Goal: Complete application form: Complete application form

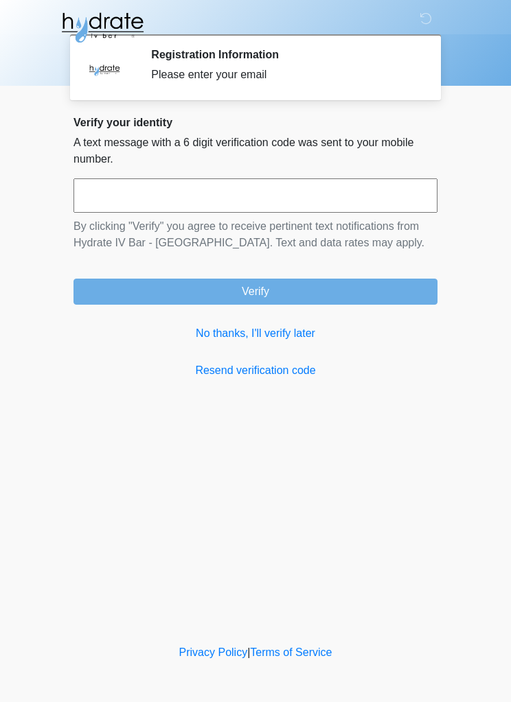
click at [281, 338] on link "No thanks, I'll verify later" at bounding box center [255, 333] width 364 height 16
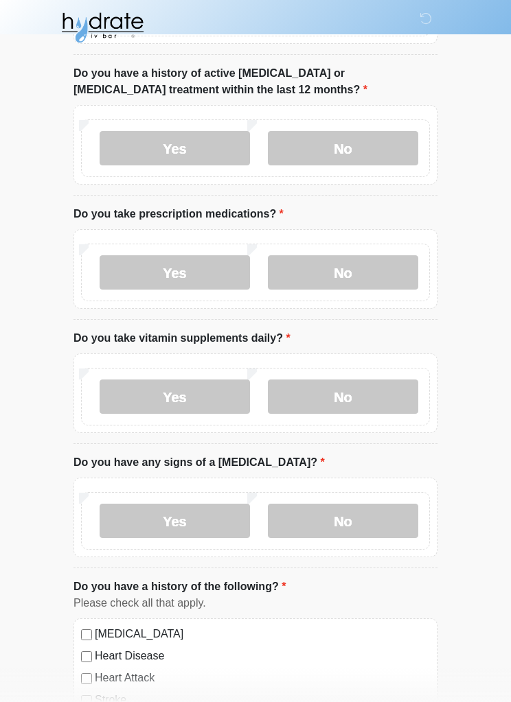
scroll to position [328, 0]
click at [375, 143] on label "No" at bounding box center [343, 149] width 150 height 34
click at [178, 272] on label "Yes" at bounding box center [175, 273] width 150 height 34
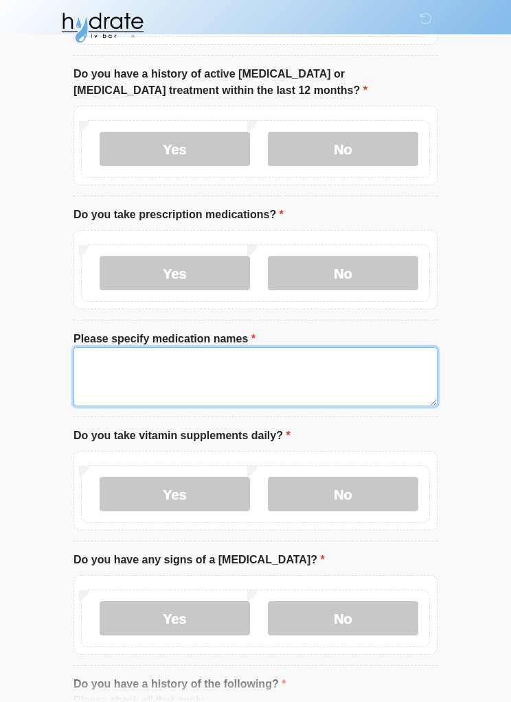
click at [131, 357] on textarea "Please specify medication names" at bounding box center [255, 376] width 364 height 59
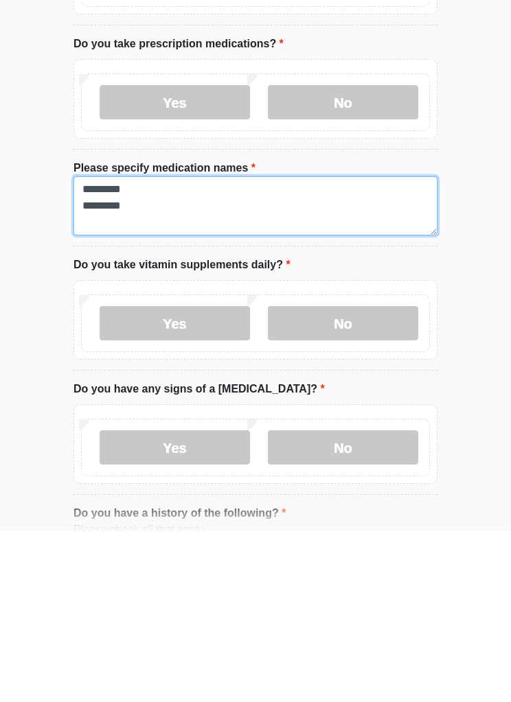
type textarea "********* *********"
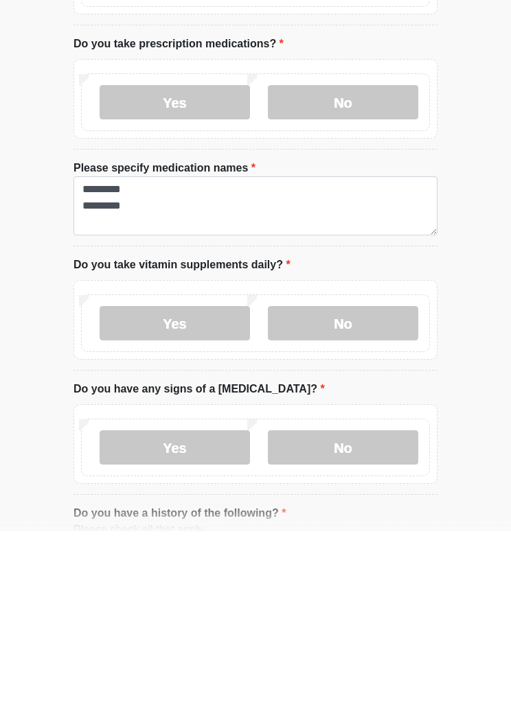
click at [202, 477] on label "Yes" at bounding box center [175, 494] width 150 height 34
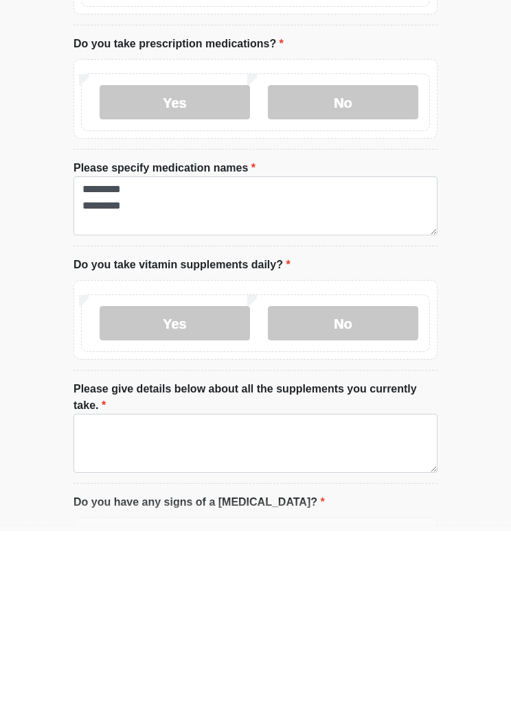
scroll to position [499, 0]
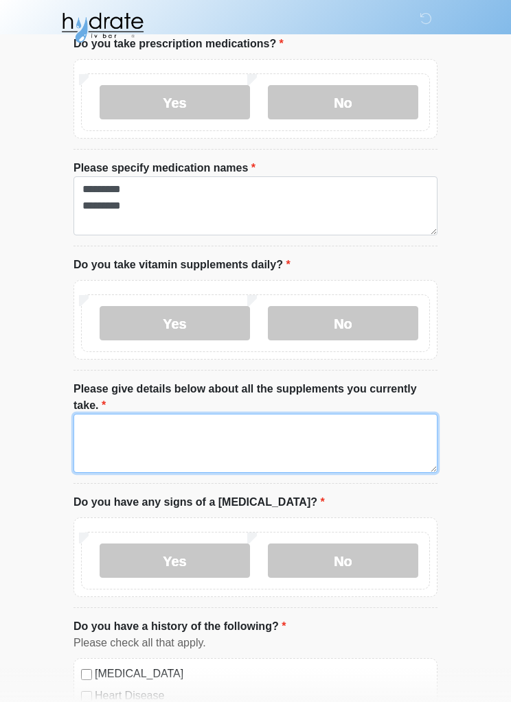
click at [120, 432] on textarea "Please give details below about all the supplements you currently take." at bounding box center [255, 443] width 364 height 59
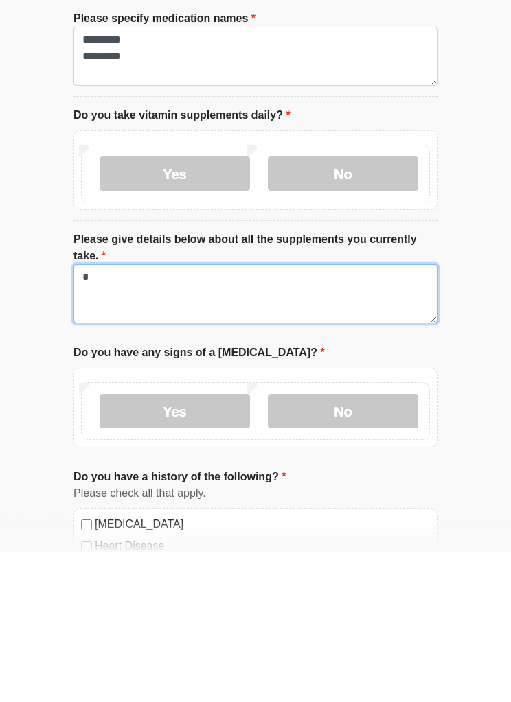
type textarea "*"
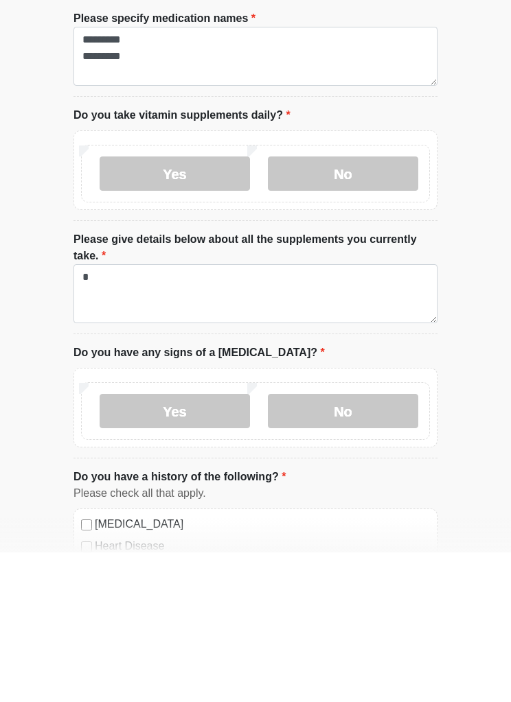
click at [360, 544] on label "No" at bounding box center [343, 561] width 150 height 34
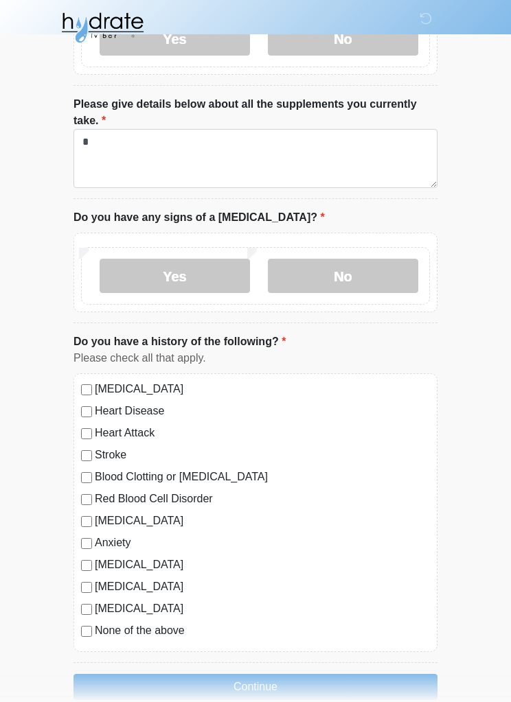
scroll to position [808, 0]
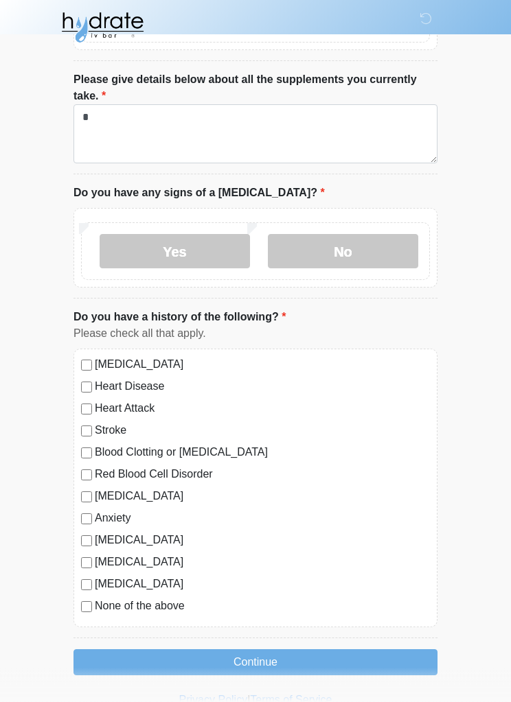
click at [97, 538] on label "[MEDICAL_DATA]" at bounding box center [262, 541] width 335 height 16
click at [327, 660] on button "Continue" at bounding box center [255, 663] width 364 height 26
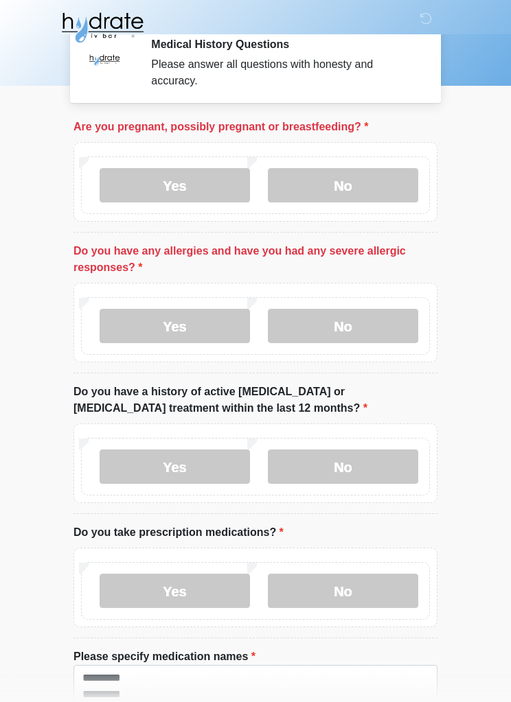
scroll to position [0, 0]
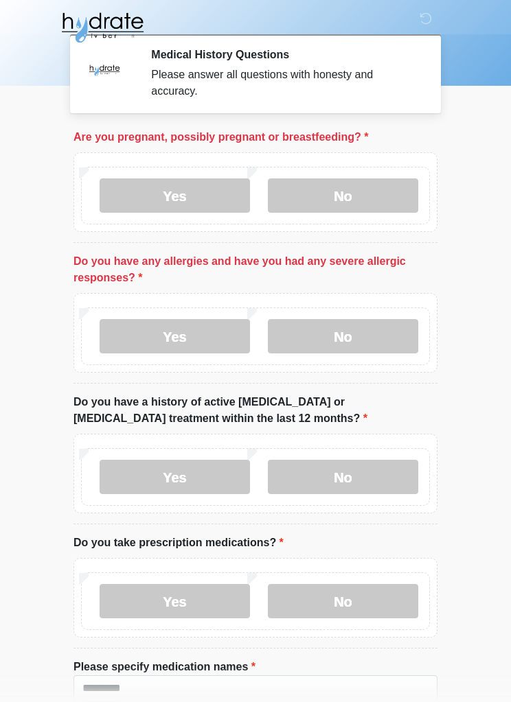
click at [364, 187] on label "No" at bounding box center [343, 195] width 150 height 34
click at [347, 339] on label "No" at bounding box center [343, 336] width 150 height 34
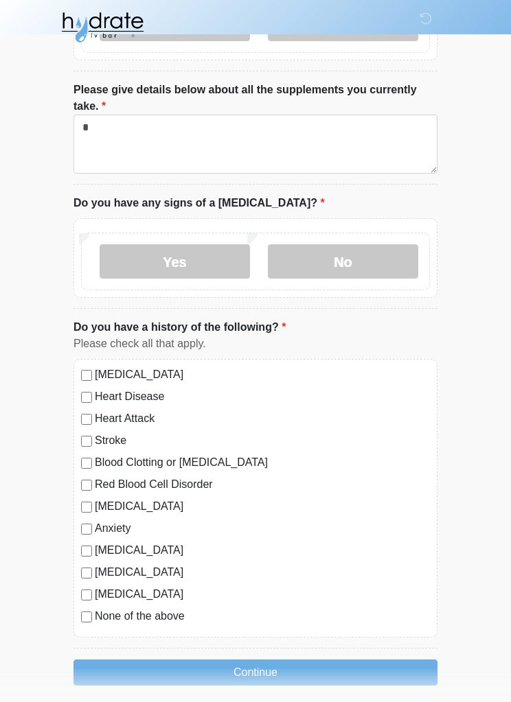
scroll to position [808, 0]
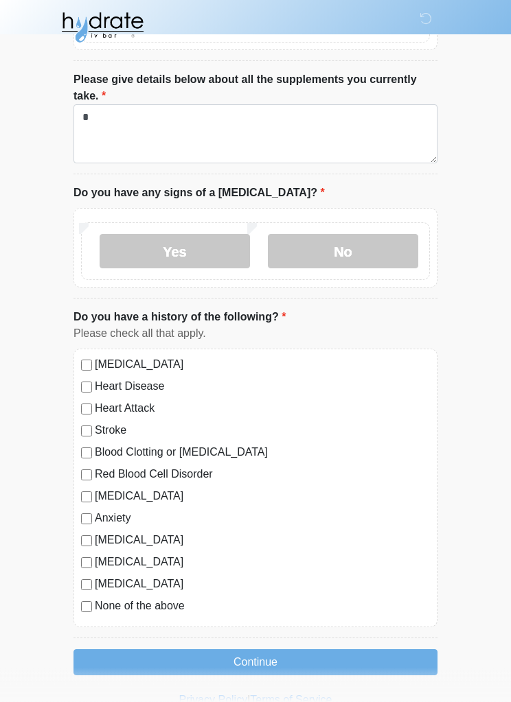
click at [355, 664] on button "Continue" at bounding box center [255, 663] width 364 height 26
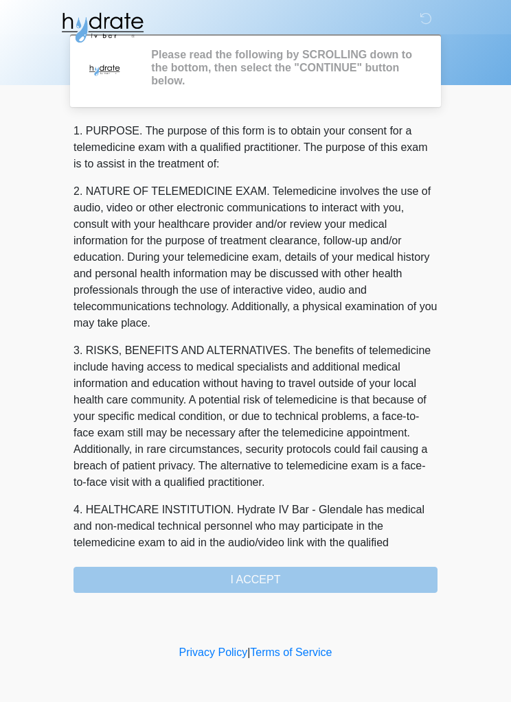
scroll to position [0, 0]
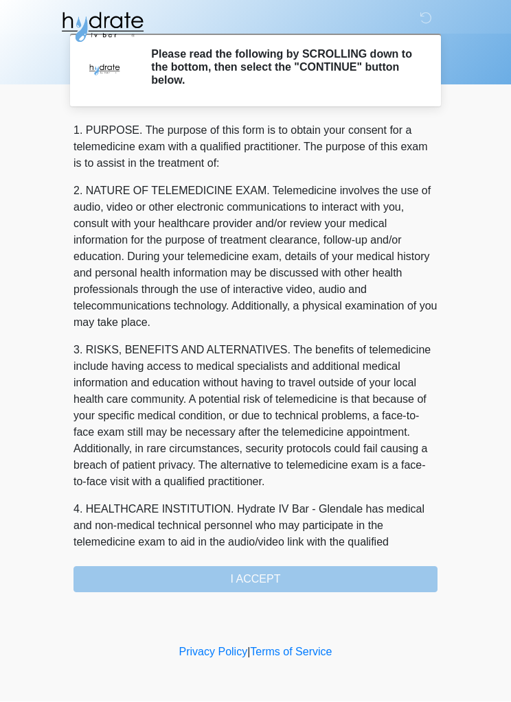
click at [89, 574] on div "1. PURPOSE. The purpose of this form is to obtain your consent for a telemedici…" at bounding box center [255, 358] width 364 height 470
click at [162, 574] on div "1. PURPOSE. The purpose of this form is to obtain your consent for a telemedici…" at bounding box center [255, 358] width 364 height 470
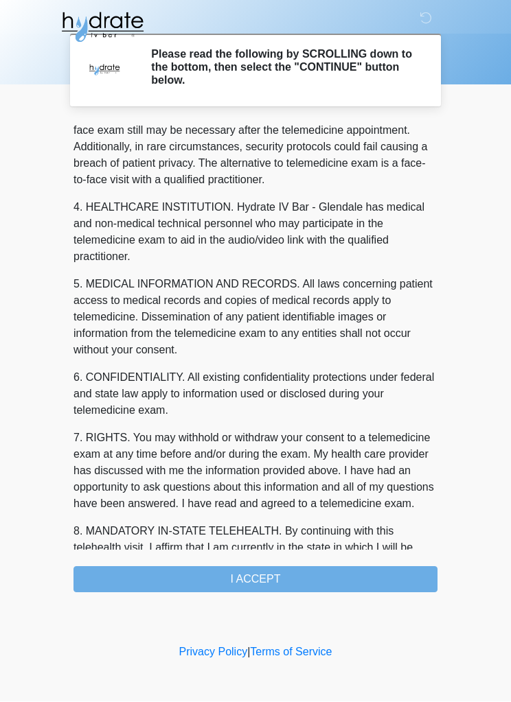
scroll to position [402, 0]
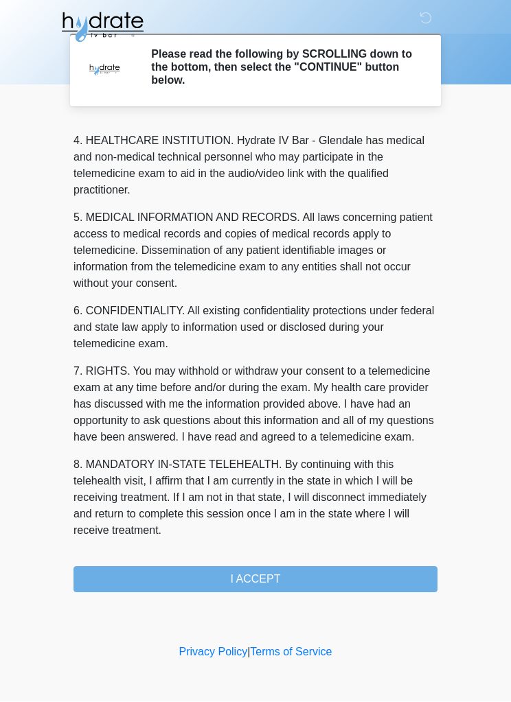
click at [327, 588] on button "I ACCEPT" at bounding box center [255, 580] width 364 height 26
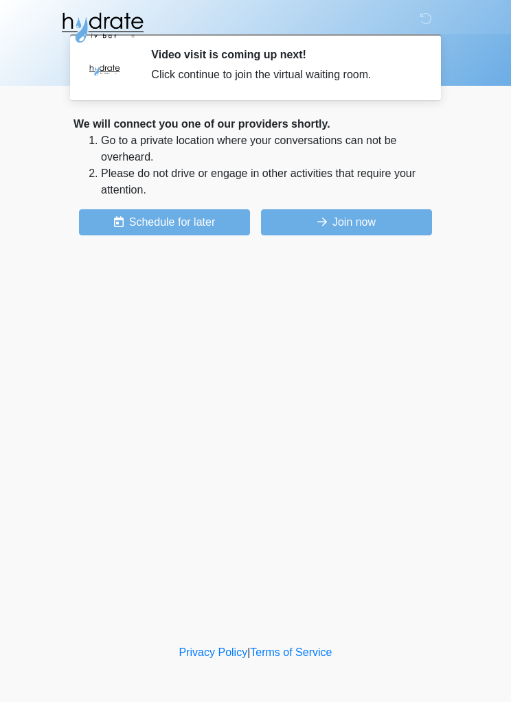
click at [404, 224] on button "Join now" at bounding box center [346, 222] width 171 height 26
